Goal: Transaction & Acquisition: Purchase product/service

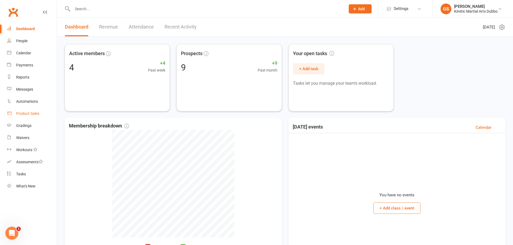
click at [25, 116] on div "Product Sales" at bounding box center [27, 113] width 23 height 4
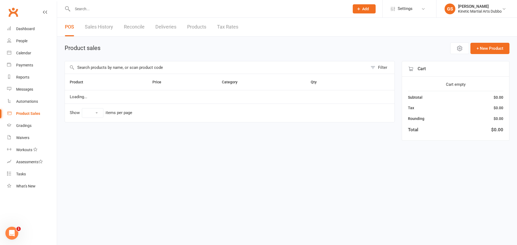
select select "10"
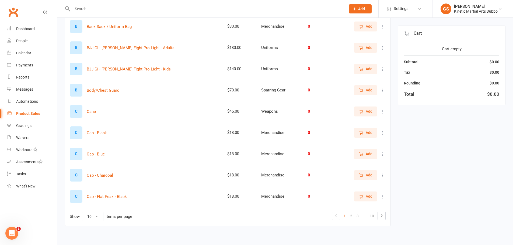
scroll to position [100, 0]
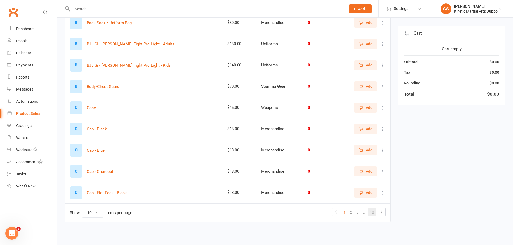
click at [370, 213] on link "10" at bounding box center [371, 213] width 9 height 8
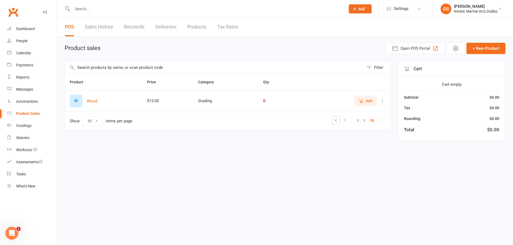
scroll to position [0, 0]
click at [362, 119] on link "8" at bounding box center [362, 121] width 6 height 8
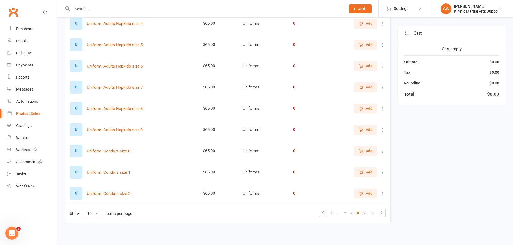
scroll to position [100, 0]
click at [363, 211] on link "9" at bounding box center [364, 213] width 6 height 8
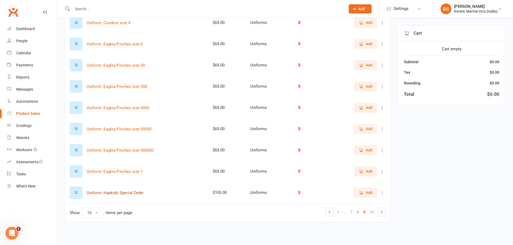
click at [110, 193] on button "Uniform: Hapkido Special Order" at bounding box center [115, 193] width 57 height 6
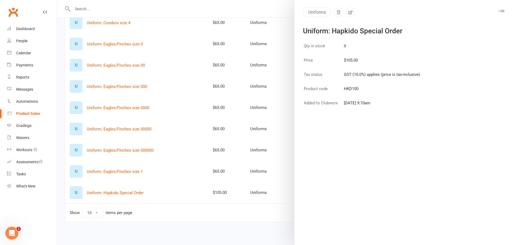
click at [211, 215] on div at bounding box center [285, 122] width 456 height 245
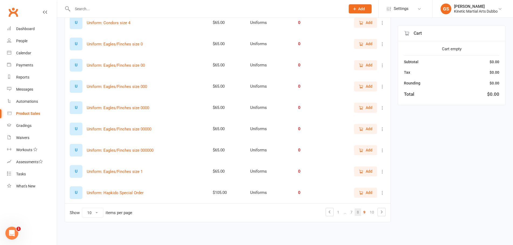
click at [356, 211] on link "8" at bounding box center [358, 213] width 6 height 8
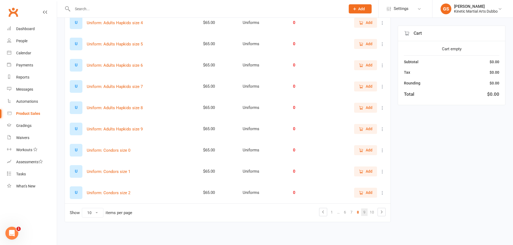
click at [365, 213] on link "9" at bounding box center [364, 213] width 6 height 8
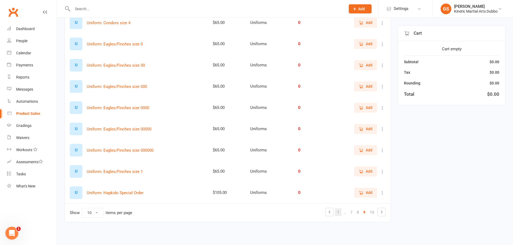
click at [337, 210] on link "1" at bounding box center [338, 213] width 6 height 8
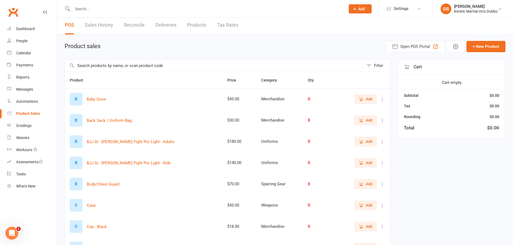
scroll to position [0, 0]
